Goal: Information Seeking & Learning: Learn about a topic

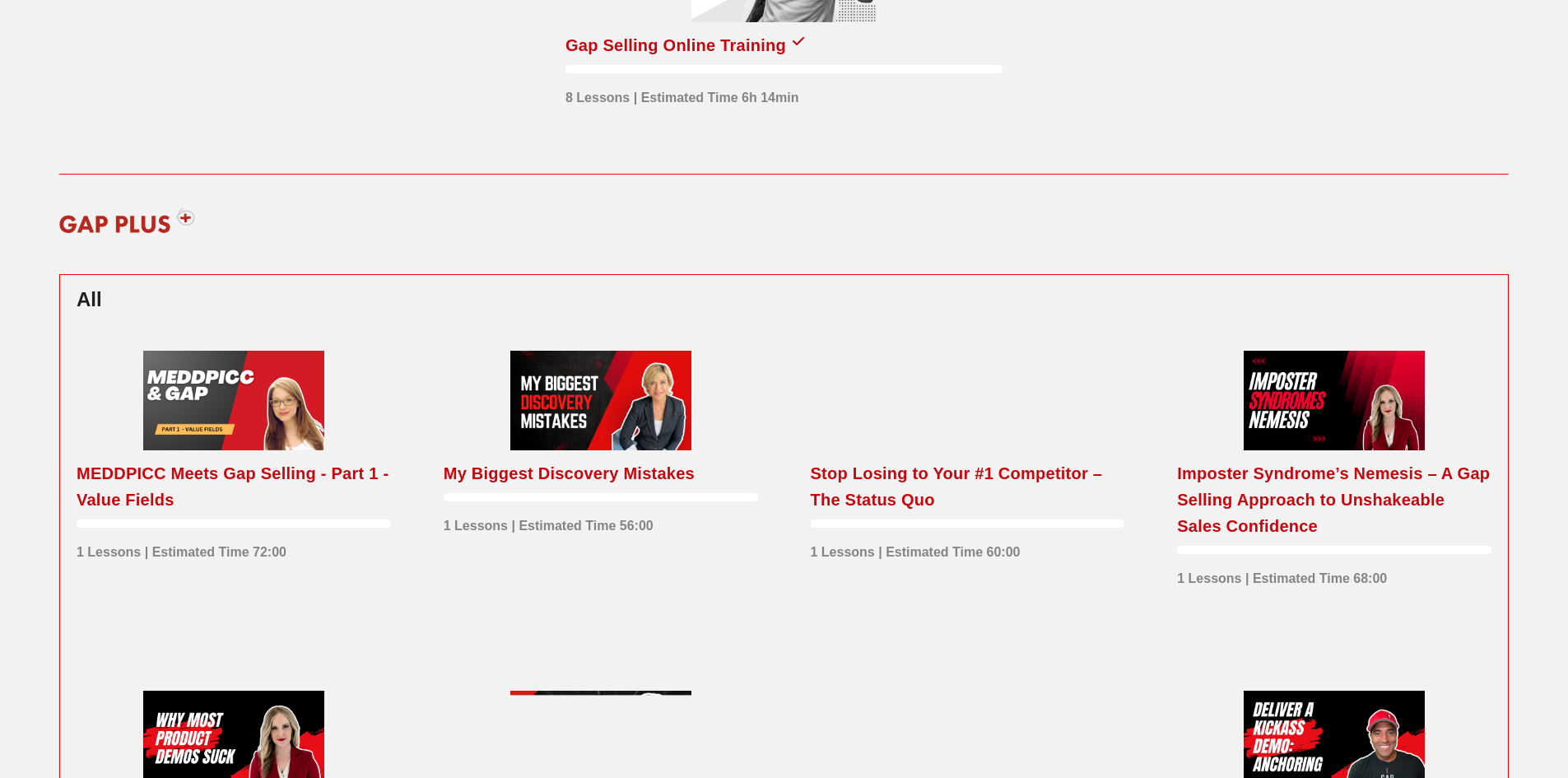
scroll to position [247, 0]
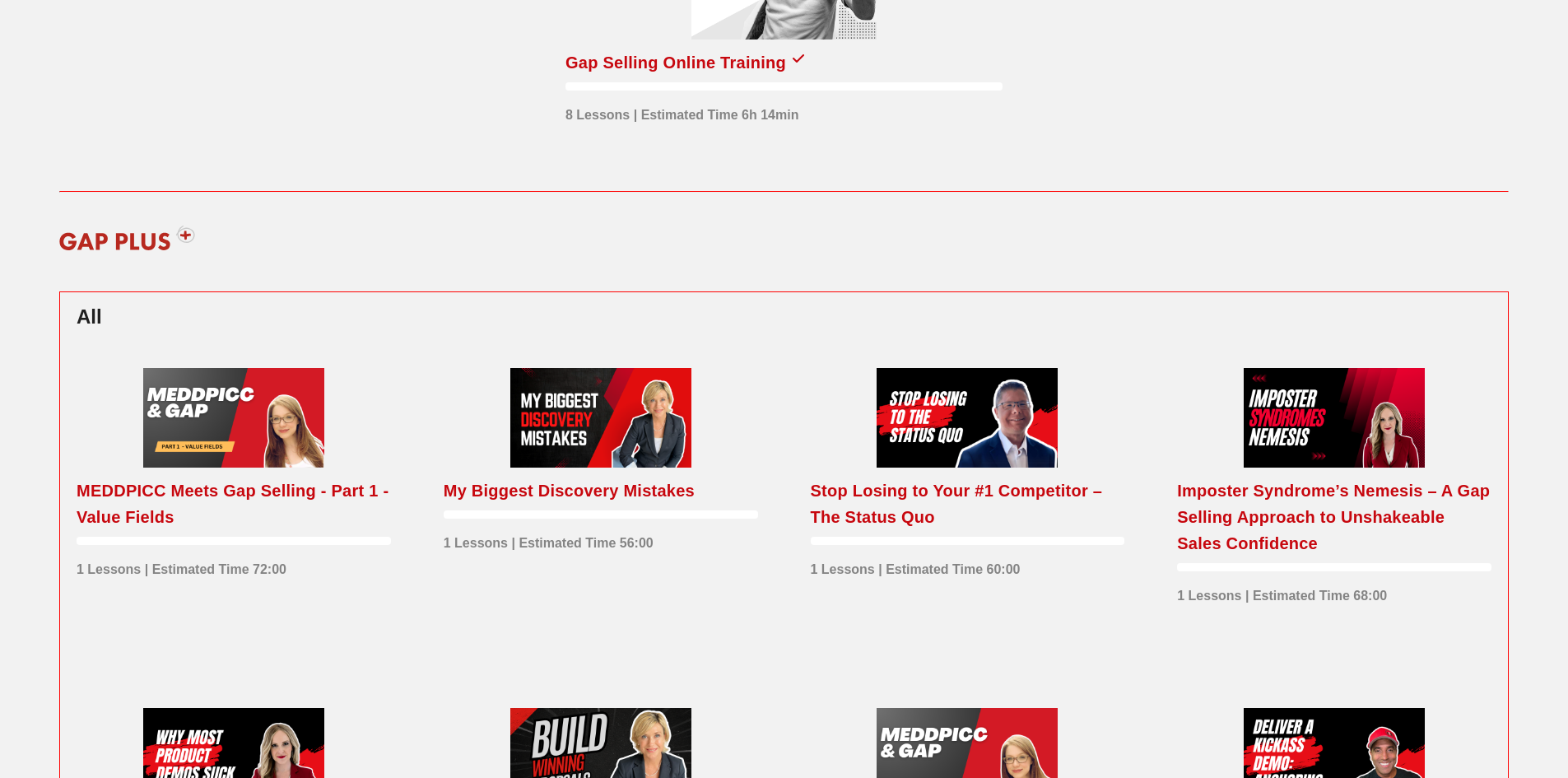
click at [606, 443] on div at bounding box center [601, 418] width 181 height 100
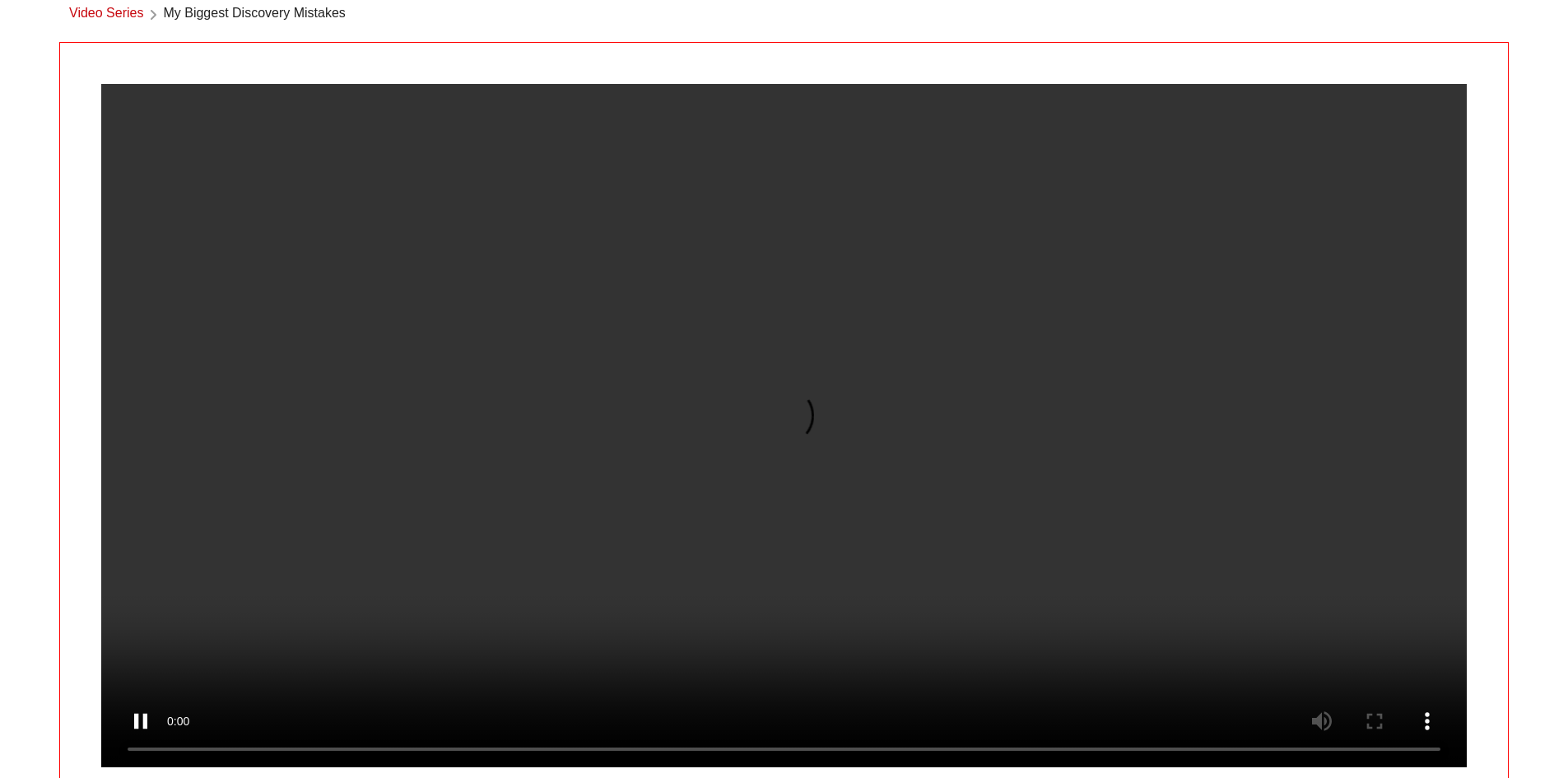
scroll to position [247, 0]
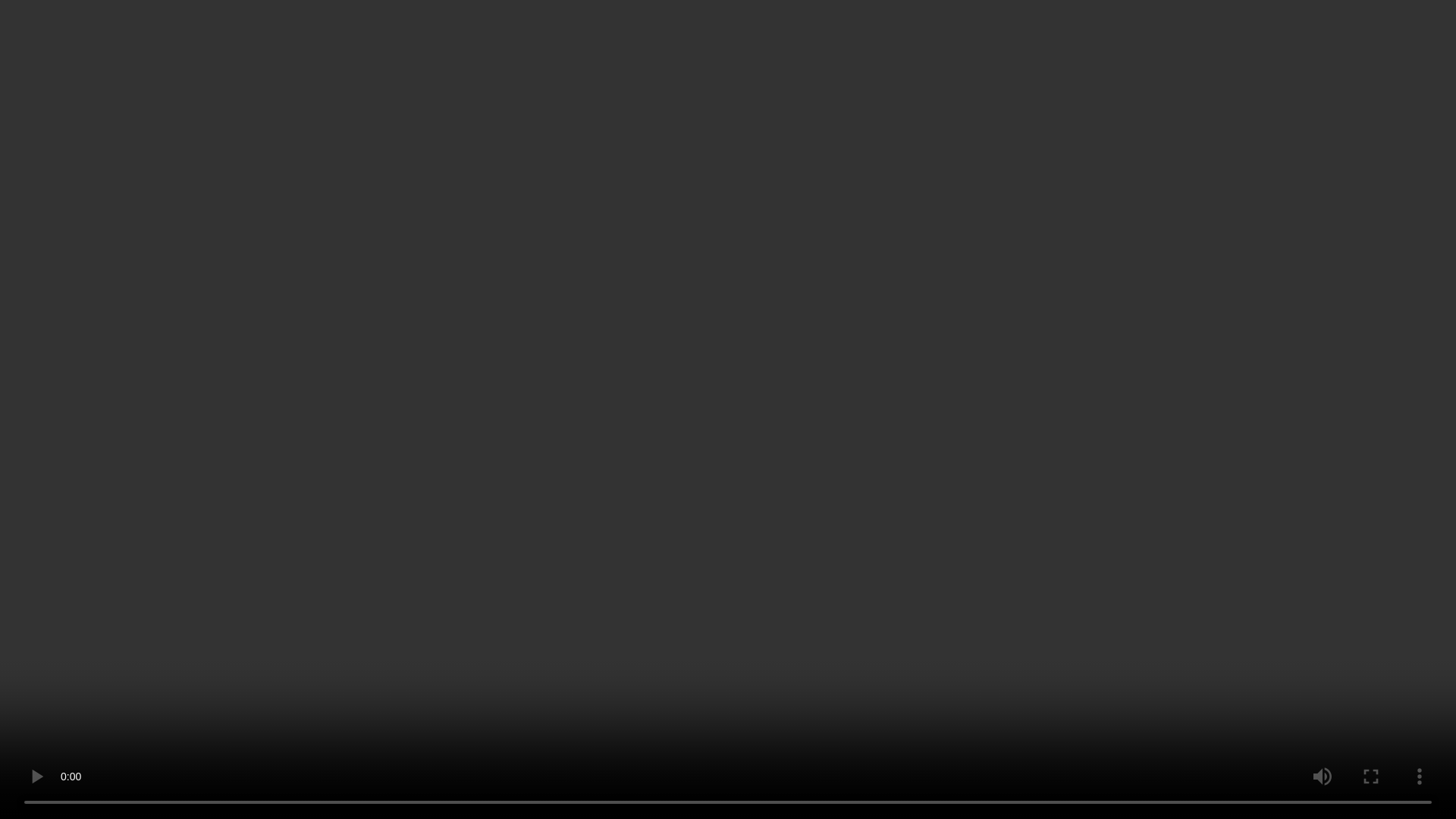
click at [989, 655] on video at bounding box center [728, 409] width 1456 height 819
click at [645, 435] on video at bounding box center [728, 409] width 1456 height 819
